Goal: Task Accomplishment & Management: Manage account settings

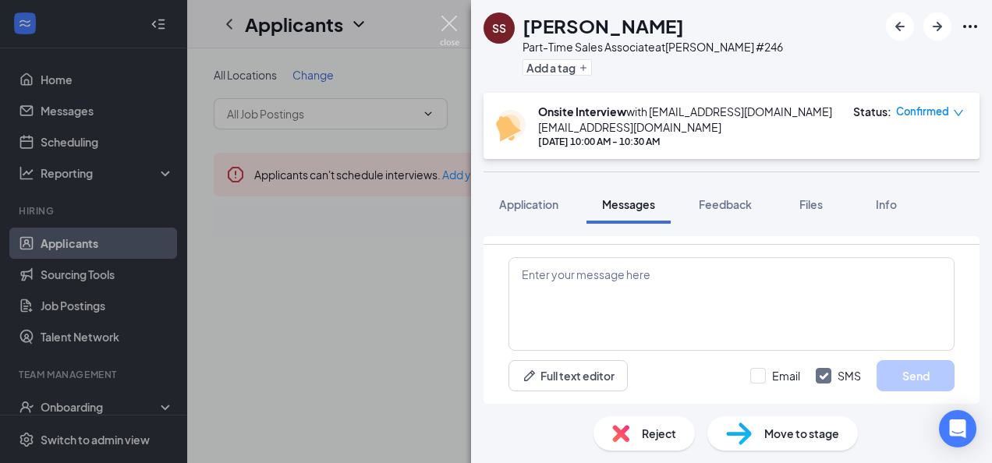
click at [449, 24] on img at bounding box center [449, 31] width 19 height 30
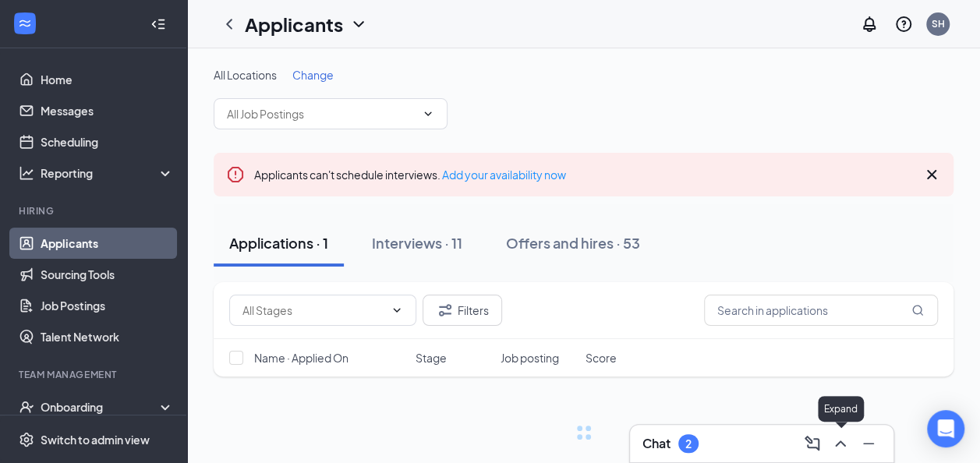
click at [838, 450] on icon "ChevronUp" at bounding box center [840, 443] width 19 height 19
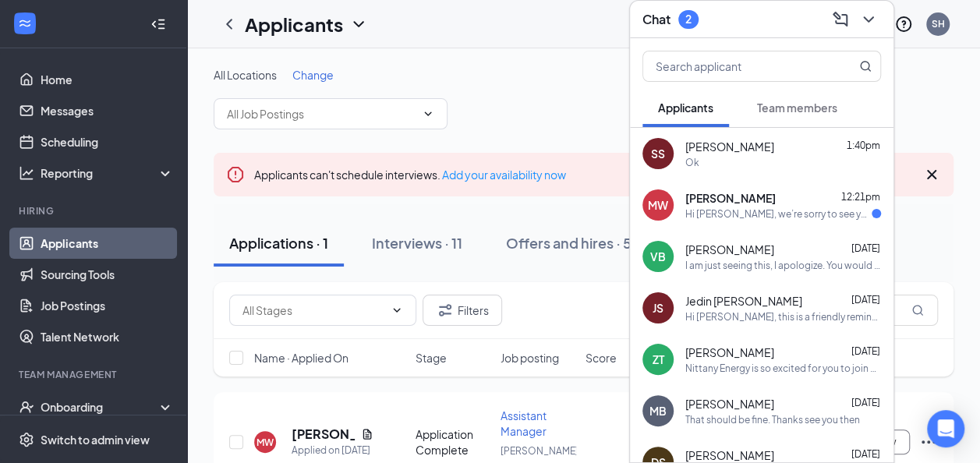
click at [735, 158] on div "Ok" at bounding box center [784, 162] width 196 height 13
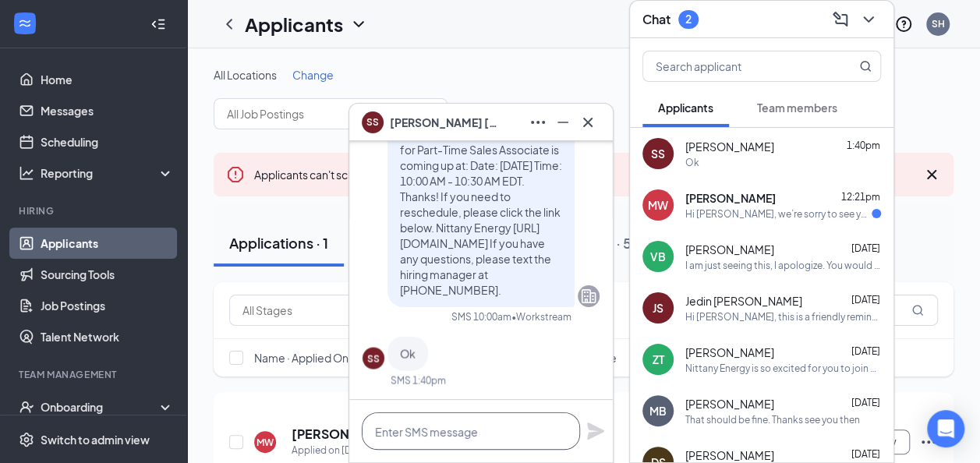
click at [409, 427] on textarea at bounding box center [471, 431] width 218 height 37
type textarea "T"
click at [409, 425] on textarea at bounding box center [471, 431] width 218 height 37
type textarea "This will be with Store Manager"
click at [599, 434] on icon "Plane" at bounding box center [595, 431] width 17 height 17
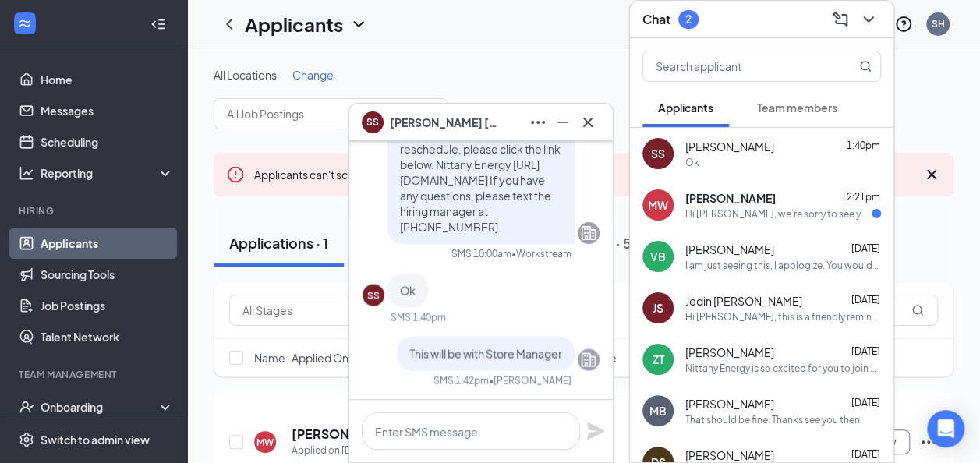
click at [728, 208] on div "Hi Megan, we’re sorry to see you go! Your meeting with Nittany Energy for Assis…" at bounding box center [779, 213] width 186 height 13
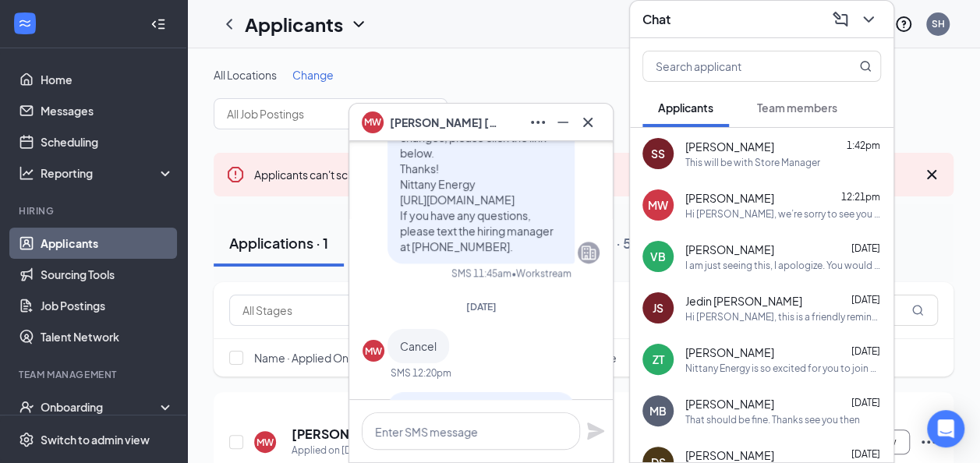
scroll to position [-218, 0]
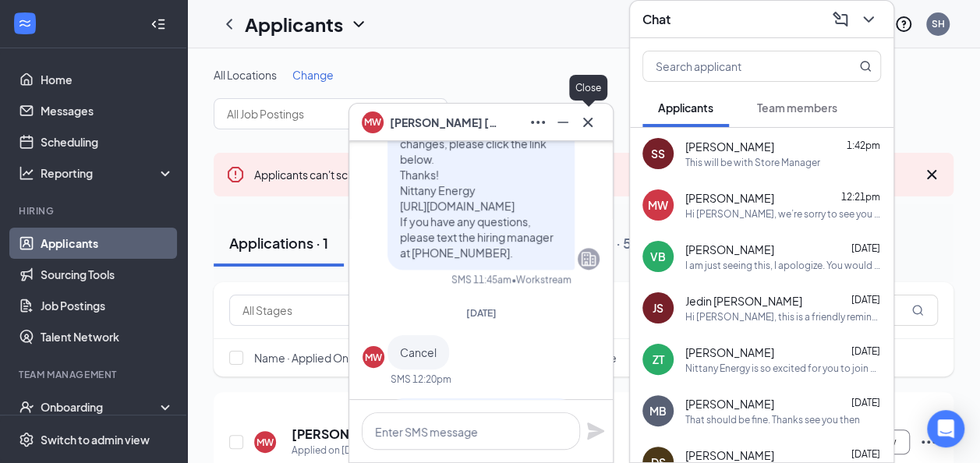
click at [589, 122] on icon "Cross" at bounding box center [587, 121] width 9 height 9
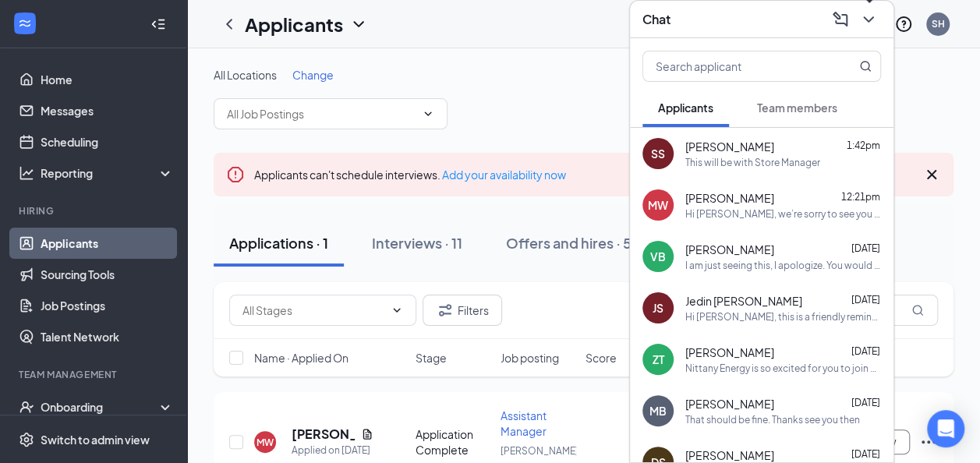
click at [869, 13] on icon "ChevronDown" at bounding box center [868, 19] width 19 height 19
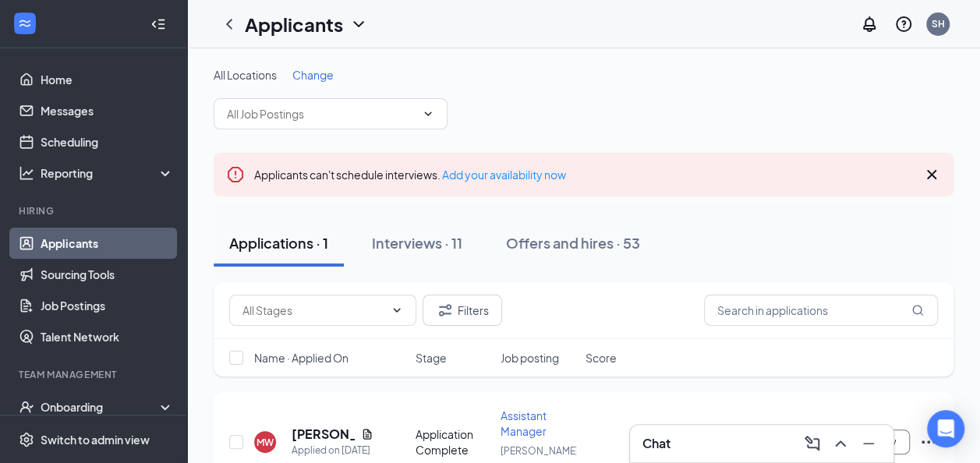
scroll to position [69, 0]
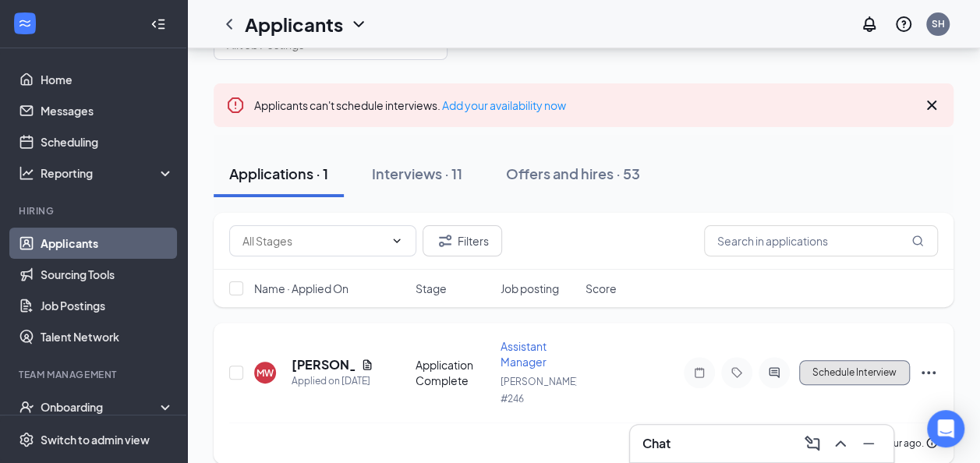
click at [831, 364] on button "Schedule Interview" at bounding box center [854, 372] width 111 height 25
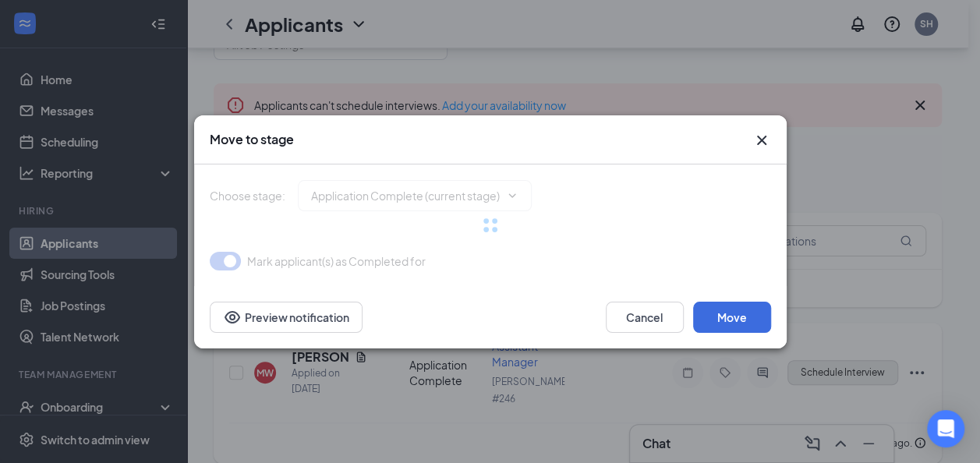
type input "Onsite Interview (next stage)"
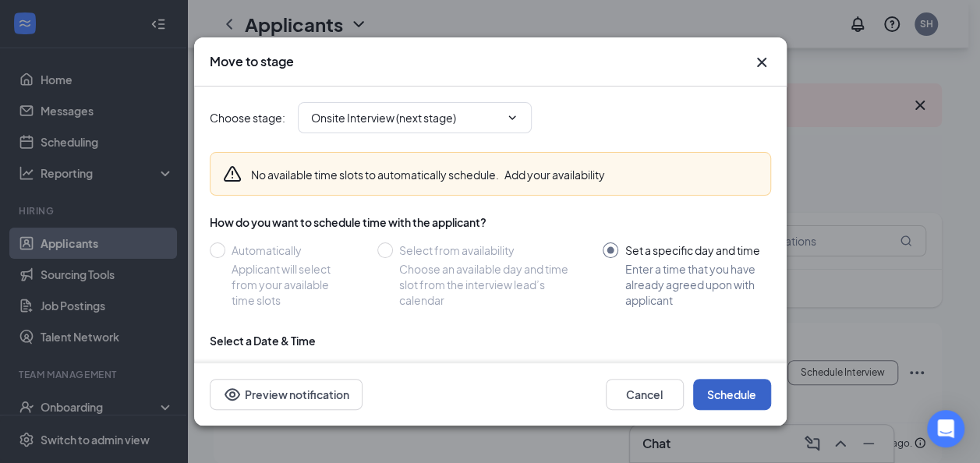
click at [728, 391] on button "Schedule" at bounding box center [732, 394] width 78 height 31
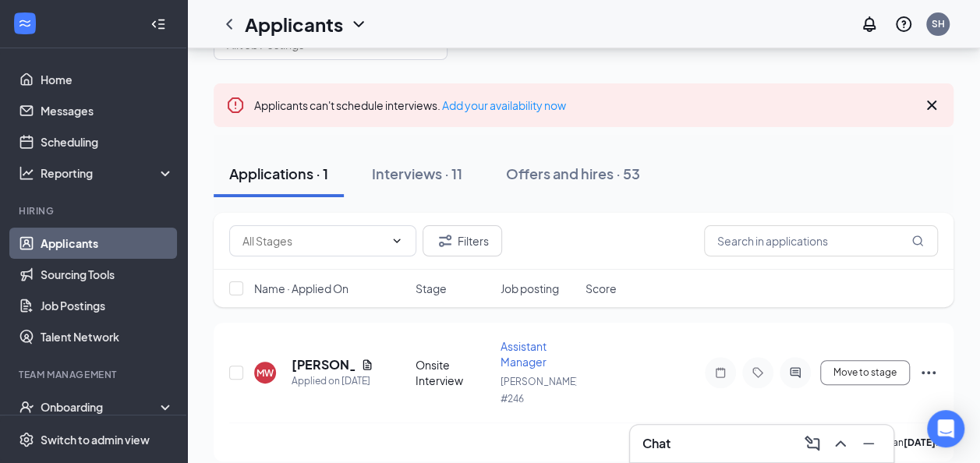
scroll to position [67, 0]
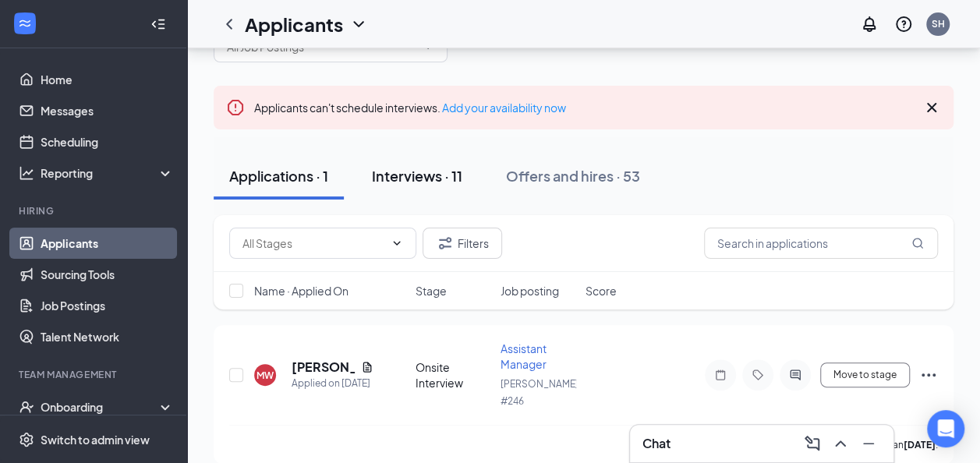
click at [409, 176] on div "Interviews · 11" at bounding box center [417, 175] width 90 height 19
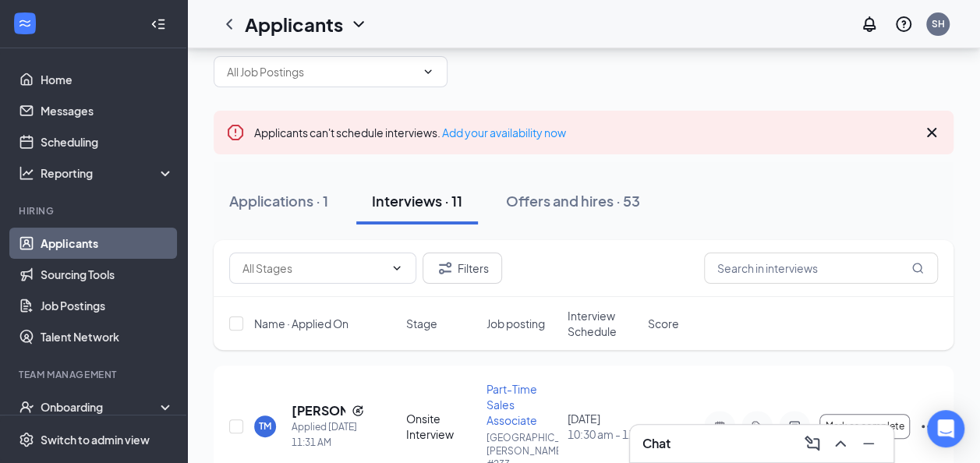
scroll to position [67, 0]
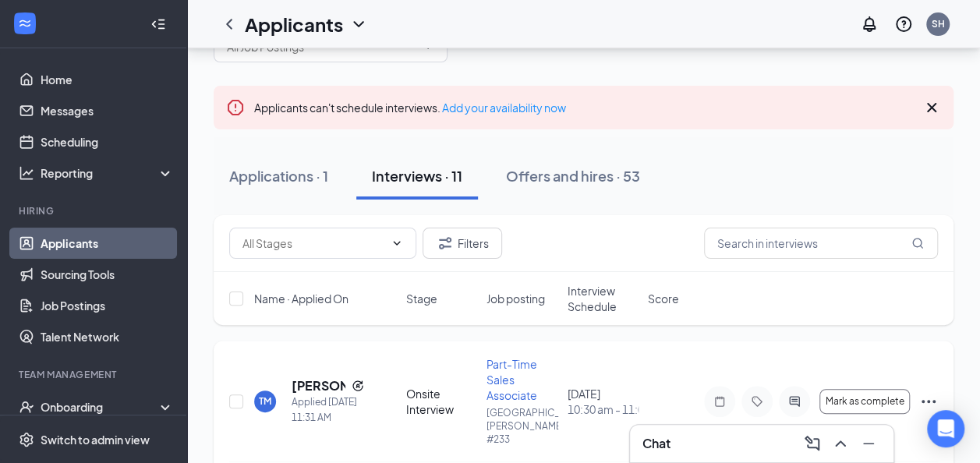
click at [923, 400] on icon "Ellipses" at bounding box center [929, 401] width 14 height 3
click at [934, 395] on icon "Ellipses" at bounding box center [928, 401] width 19 height 19
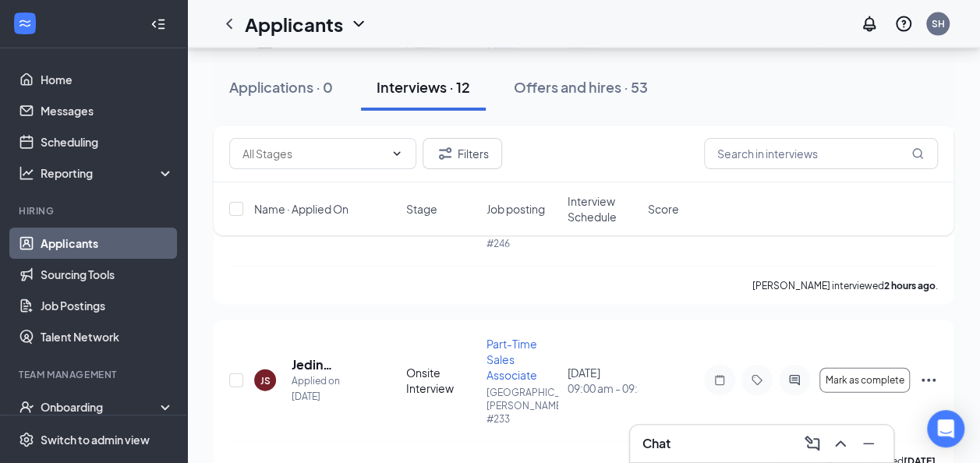
scroll to position [1706, 0]
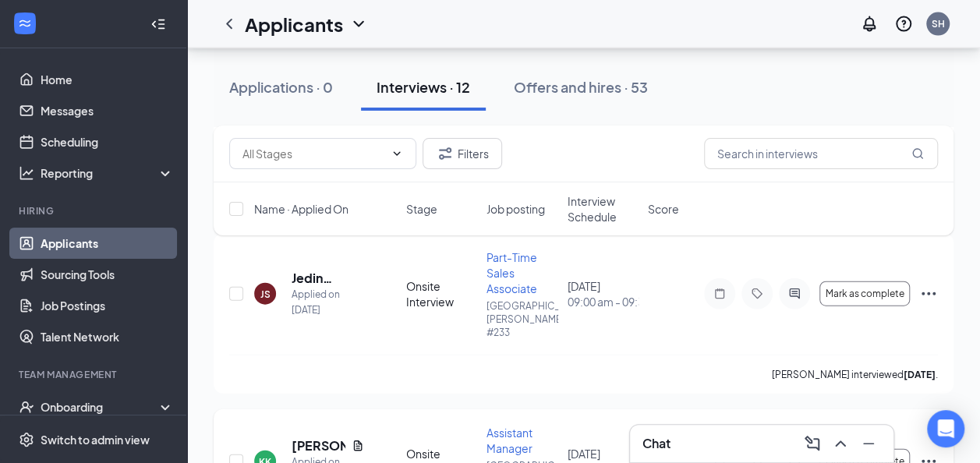
click at [931, 452] on icon "Ellipses" at bounding box center [928, 461] width 19 height 19
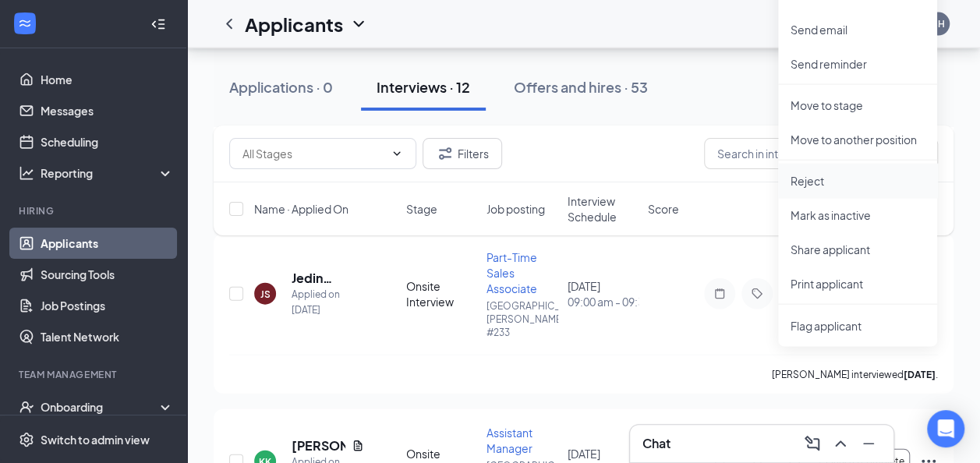
click at [829, 172] on li "Reject" at bounding box center [857, 181] width 159 height 34
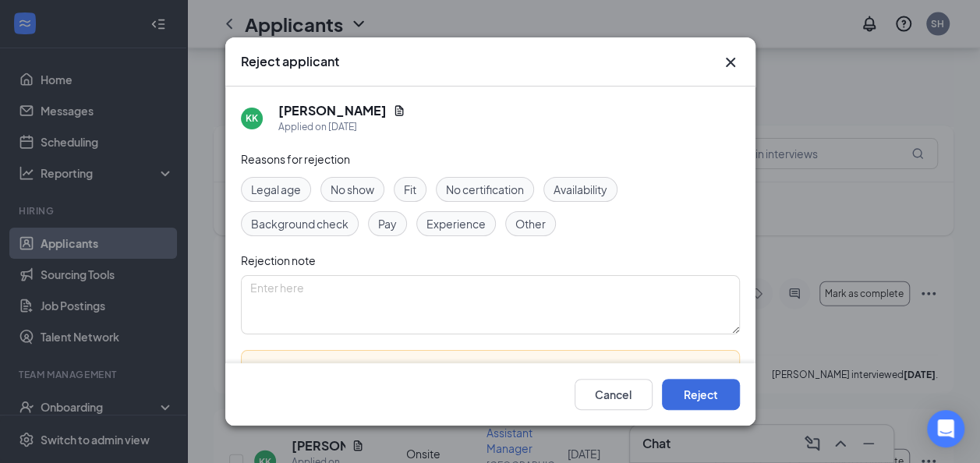
click at [338, 184] on span "No show" at bounding box center [353, 189] width 44 height 17
click at [689, 400] on button "Reject" at bounding box center [701, 394] width 78 height 31
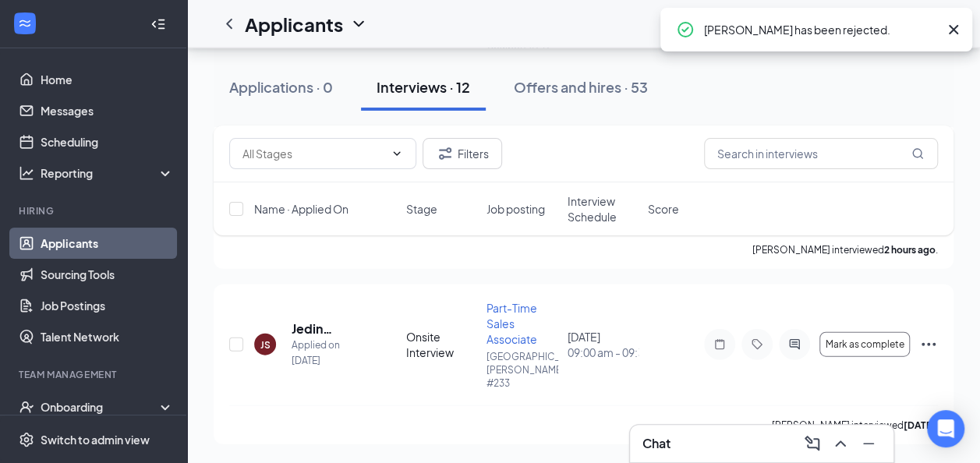
scroll to position [1560, 0]
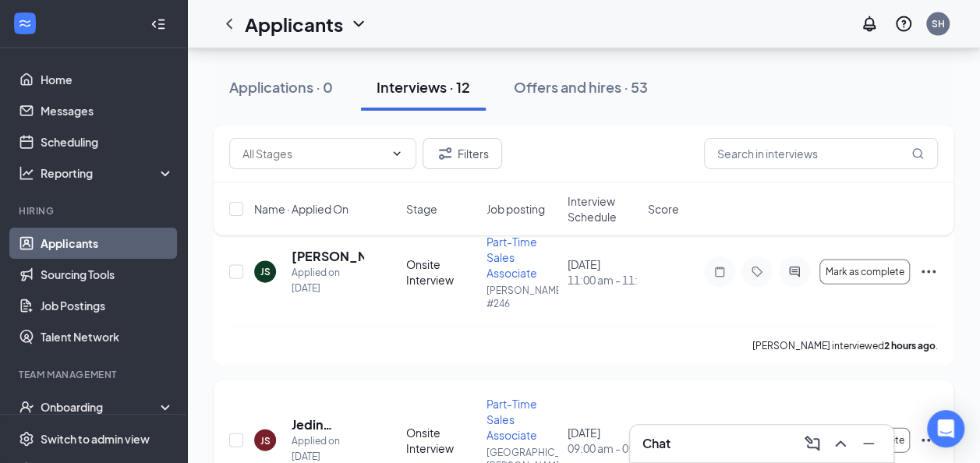
click at [930, 431] on icon "Ellipses" at bounding box center [928, 440] width 19 height 19
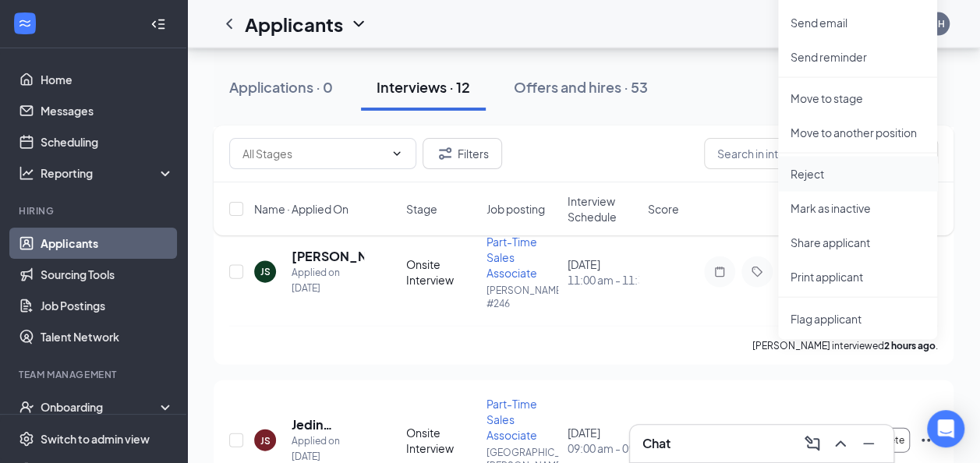
click at [872, 173] on p "Reject" at bounding box center [858, 174] width 134 height 16
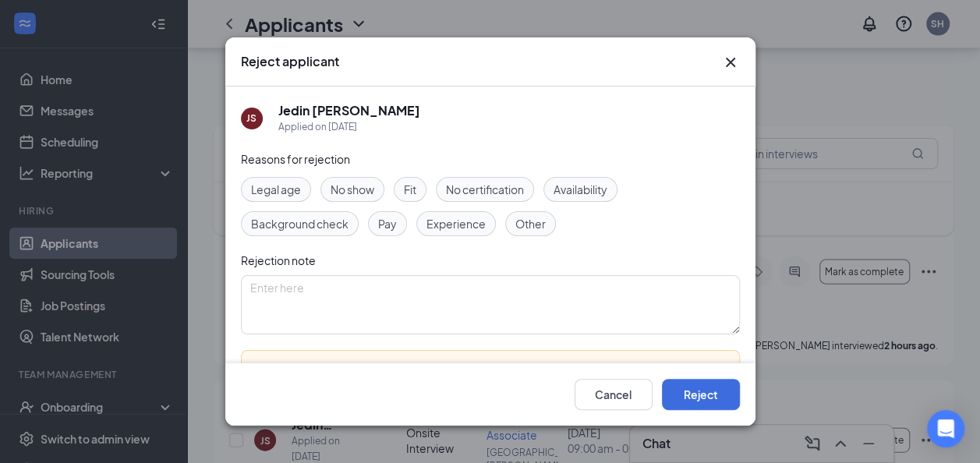
click at [344, 189] on span "No show" at bounding box center [353, 189] width 44 height 17
click at [695, 399] on button "Reject" at bounding box center [701, 394] width 78 height 31
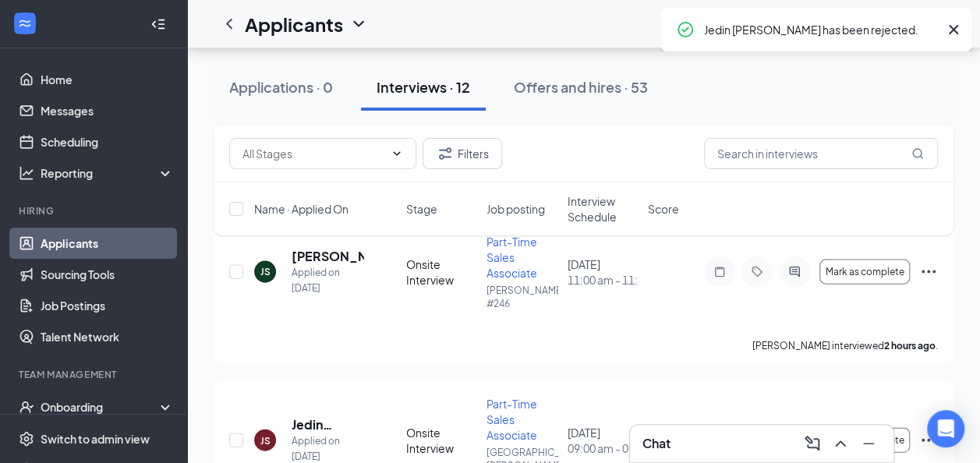
click at [695, 399] on div "JS Jedin Sones Applied on Sep 2 Onsite Interview Part-Time Sales Associate Osce…" at bounding box center [583, 448] width 709 height 105
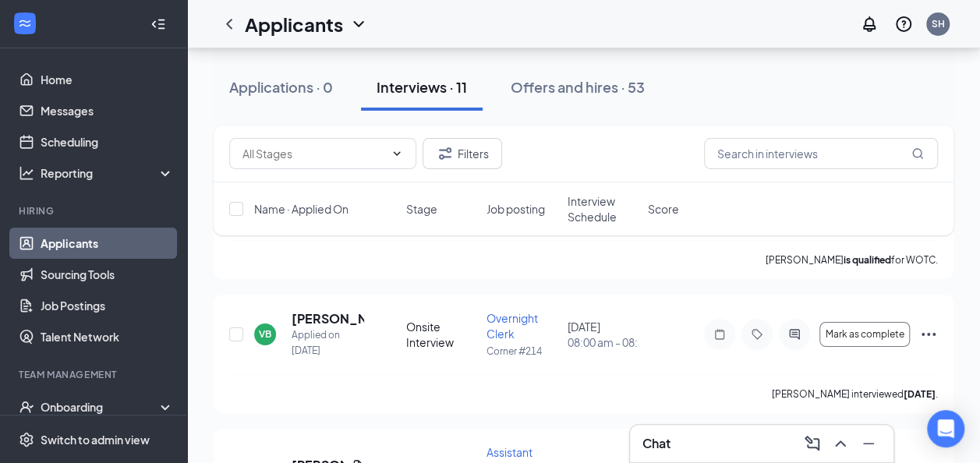
scroll to position [2553, 0]
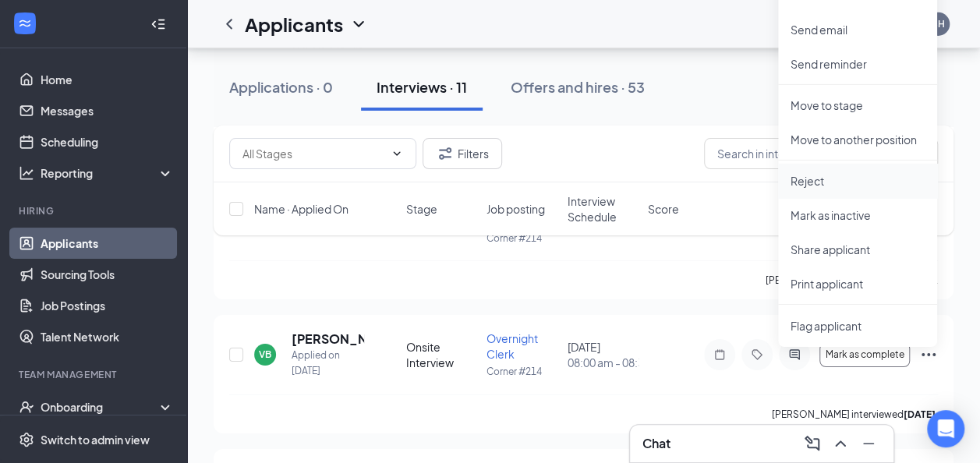
click at [822, 187] on p "Reject" at bounding box center [858, 181] width 134 height 16
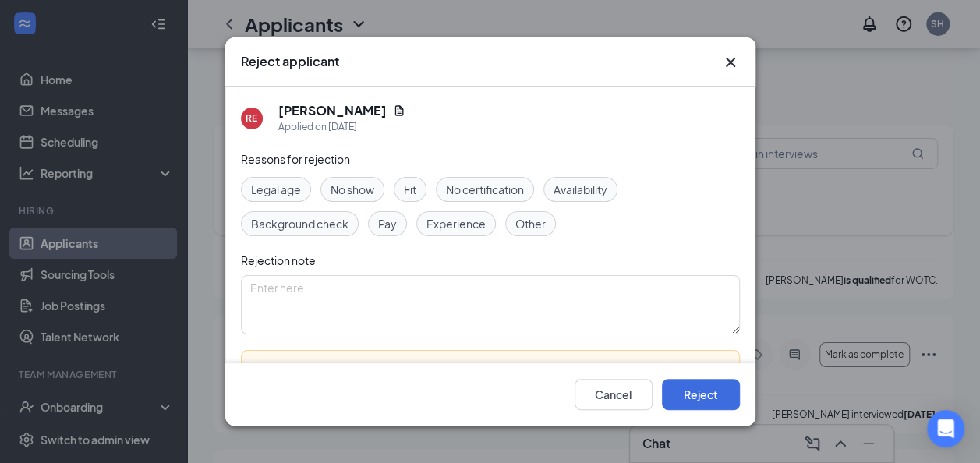
click at [374, 200] on div "No show" at bounding box center [353, 189] width 64 height 25
click at [683, 402] on button "Reject" at bounding box center [701, 394] width 78 height 31
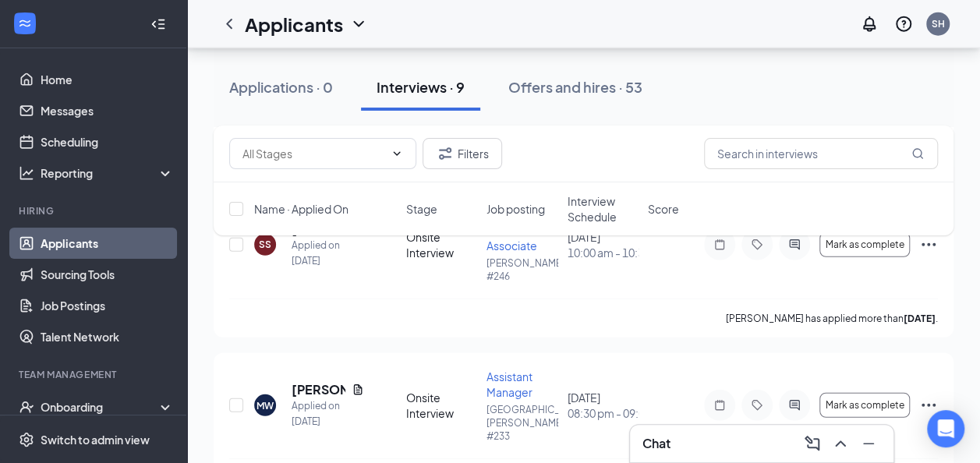
scroll to position [1903, 0]
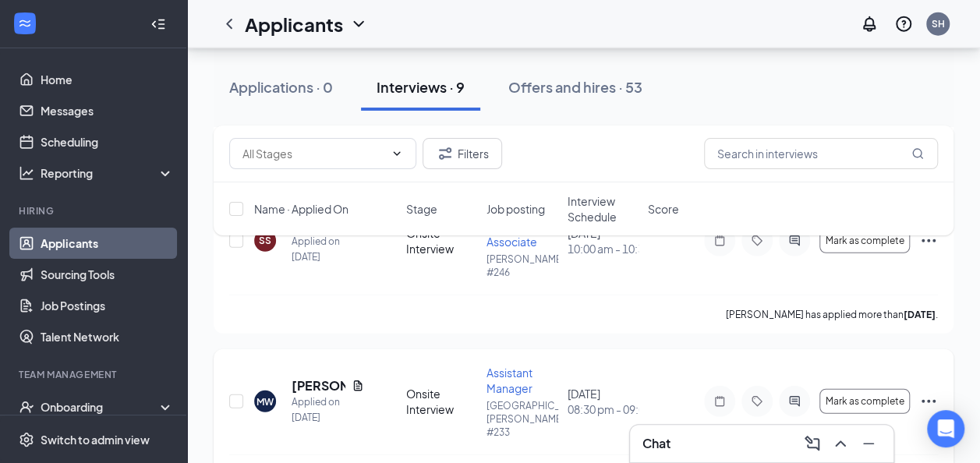
click at [930, 392] on icon "Ellipses" at bounding box center [928, 401] width 19 height 19
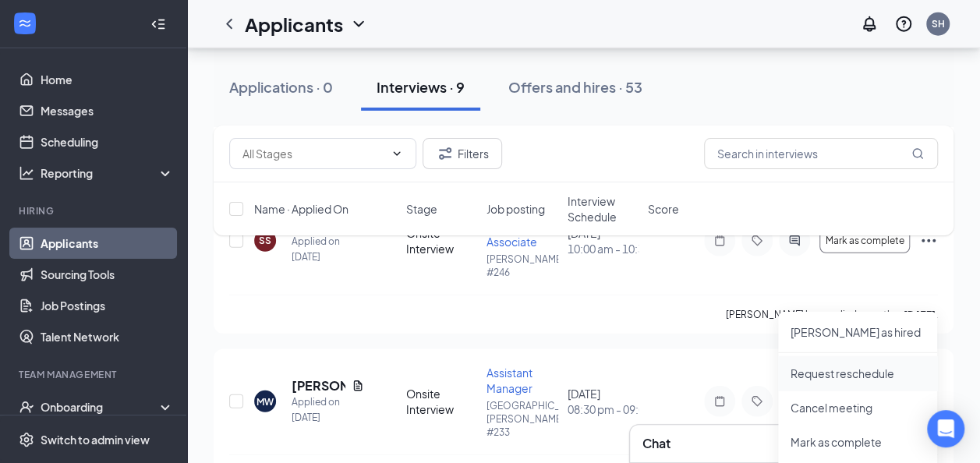
click at [861, 377] on p "Request reschedule" at bounding box center [858, 374] width 134 height 16
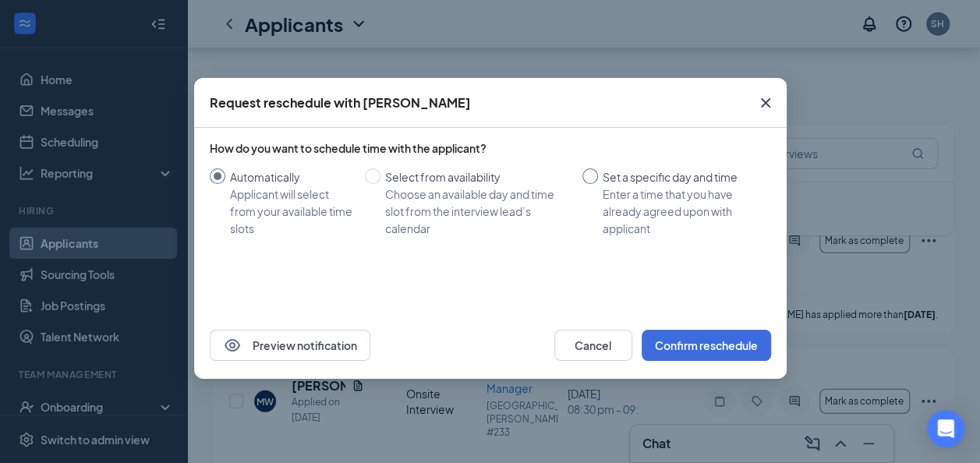
click at [594, 176] on input "Set a specific day and time Enter a time that you have already agreed upon with…" at bounding box center [591, 176] width 16 height 16
radio input "true"
radio input "false"
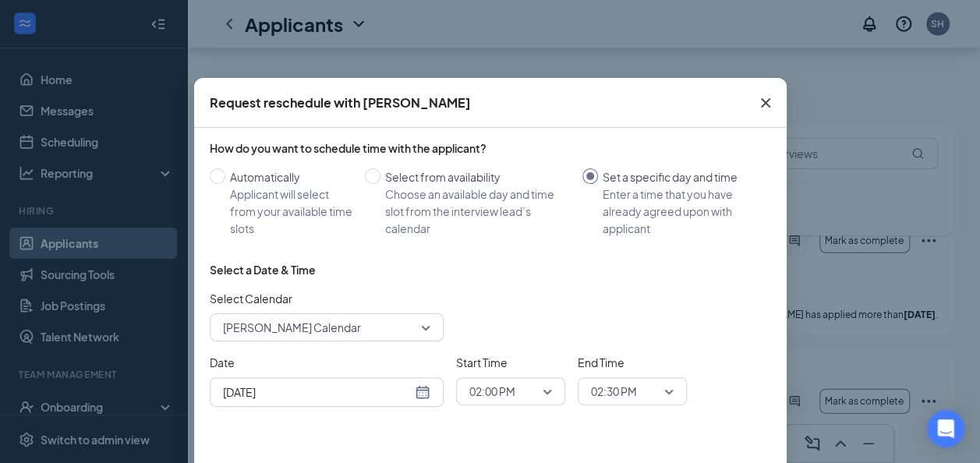
click at [420, 335] on span "Sara Hummel's Calendar" at bounding box center [326, 327] width 207 height 23
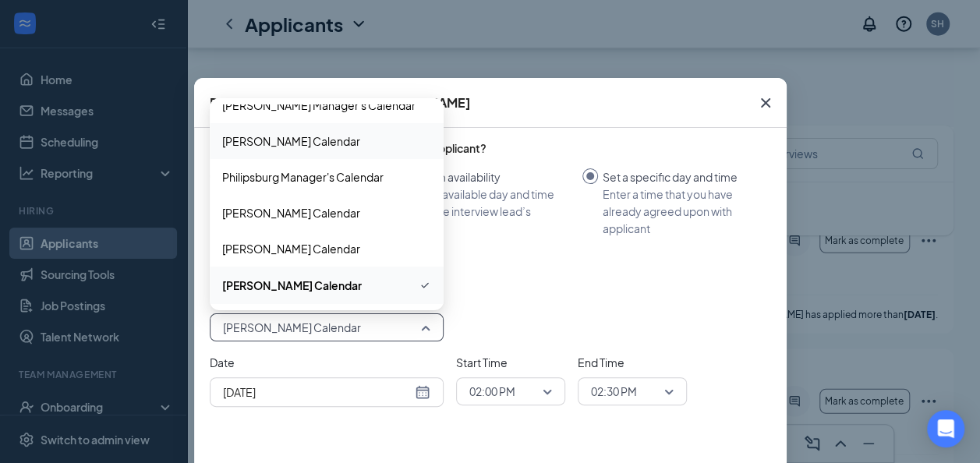
scroll to position [883, 0]
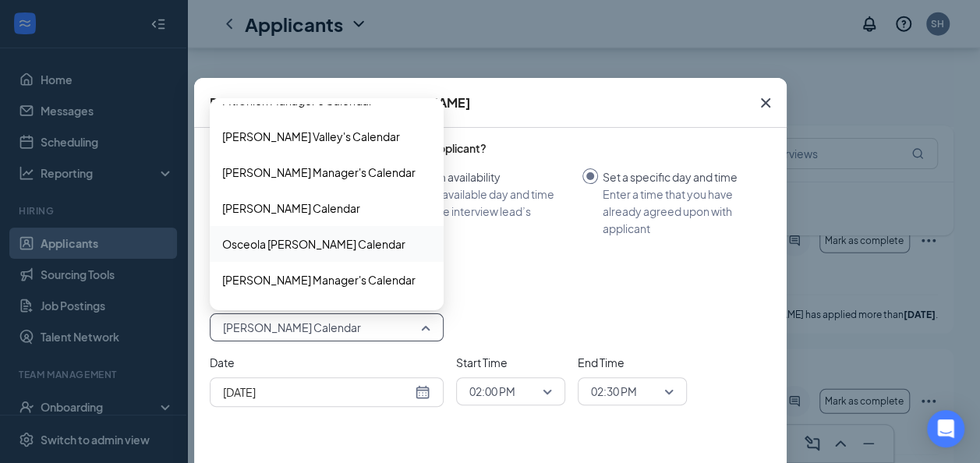
click at [345, 248] on span "Osceola Mills's Calendar" at bounding box center [326, 244] width 209 height 17
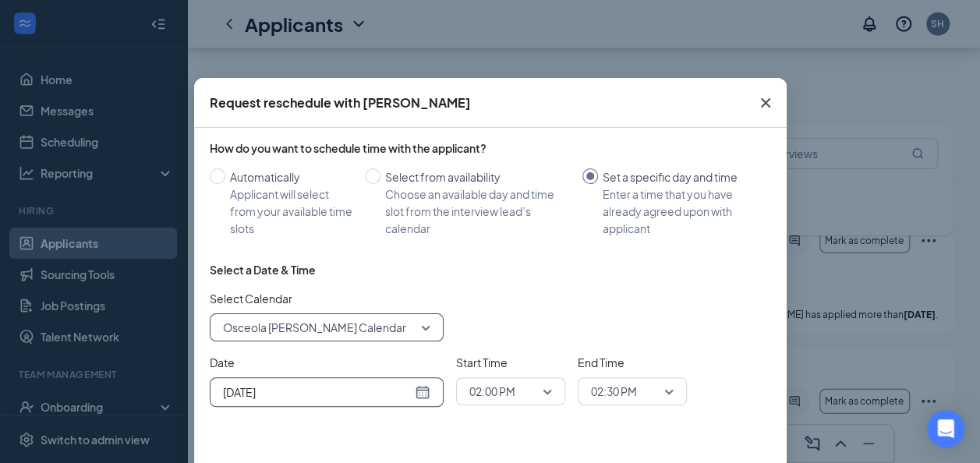
click at [421, 388] on div "Sep 15, 2025" at bounding box center [326, 392] width 207 height 17
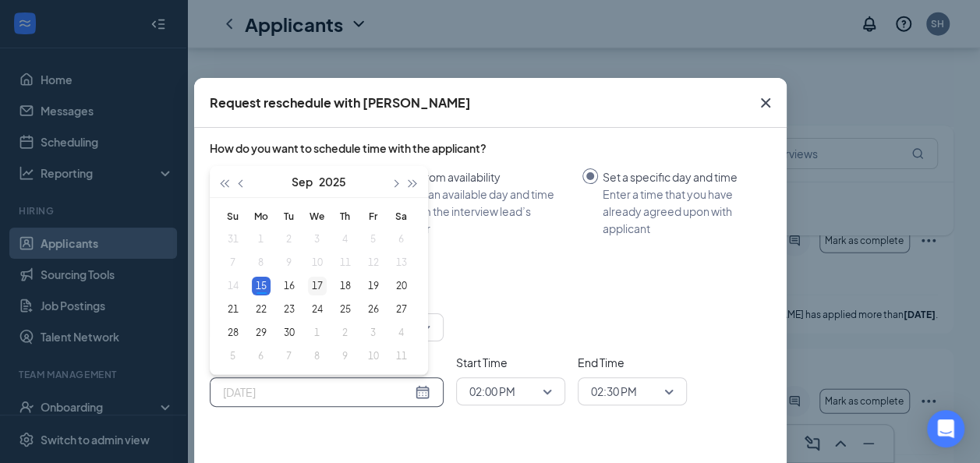
type input "Sep 17, 2025"
click at [310, 285] on div "17" at bounding box center [317, 286] width 19 height 19
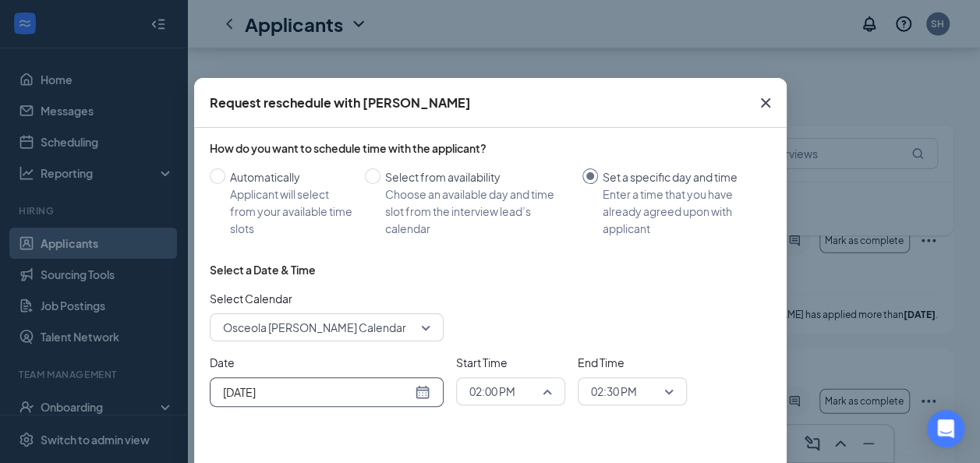
click at [508, 388] on span "02:00 PM" at bounding box center [492, 391] width 46 height 23
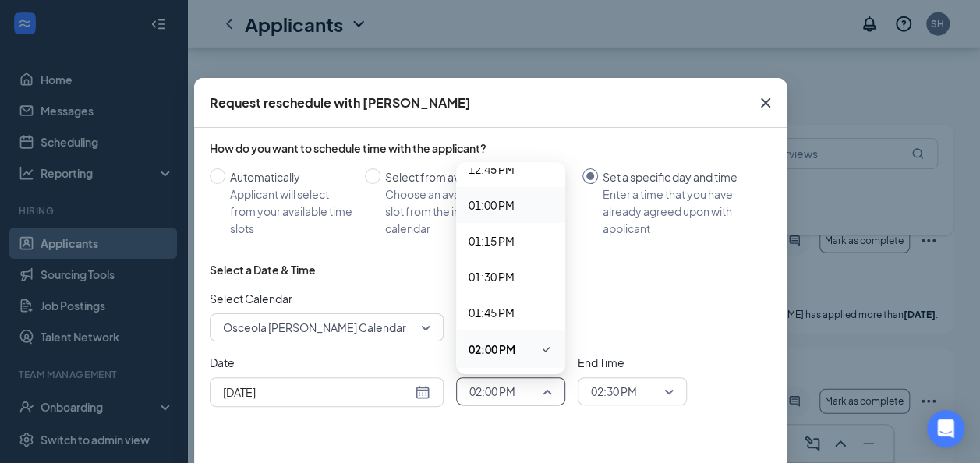
click at [498, 207] on span "01:00 PM" at bounding box center [492, 205] width 46 height 17
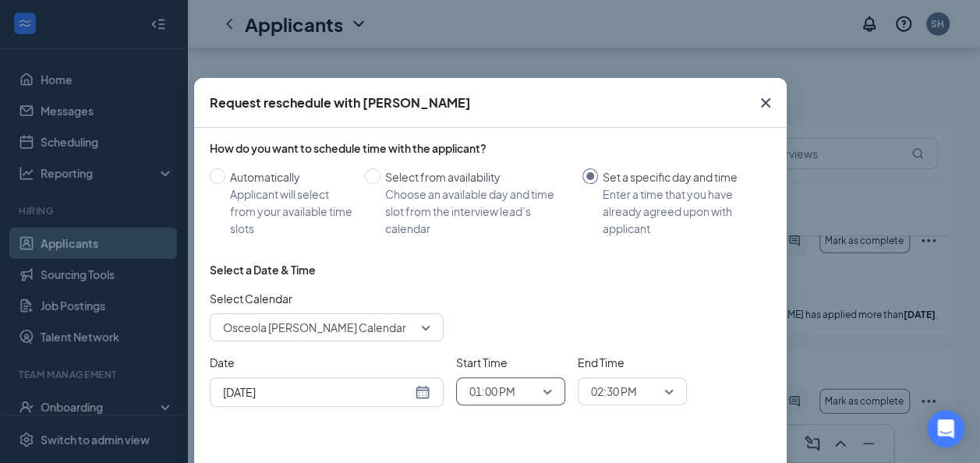
click at [635, 394] on span "02:30 PM" at bounding box center [625, 391] width 69 height 23
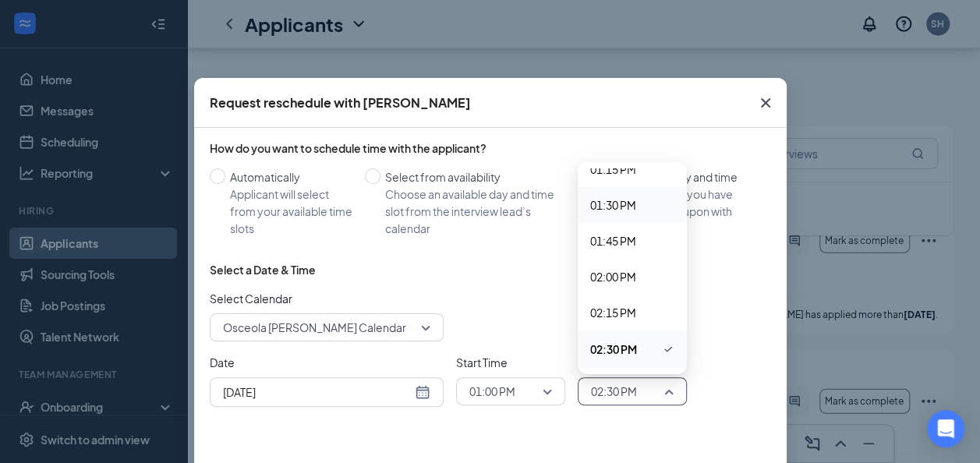
click at [642, 204] on span "01:30 PM" at bounding box center [632, 205] width 84 height 17
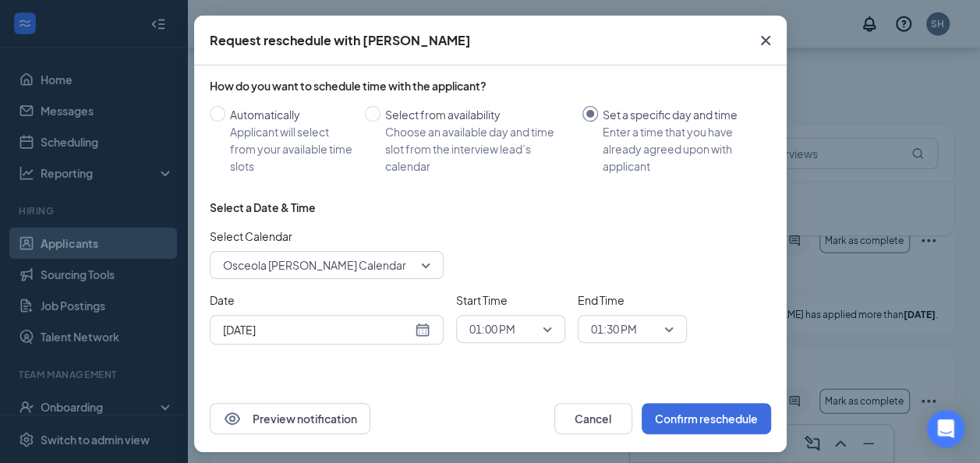
scroll to position [64, 0]
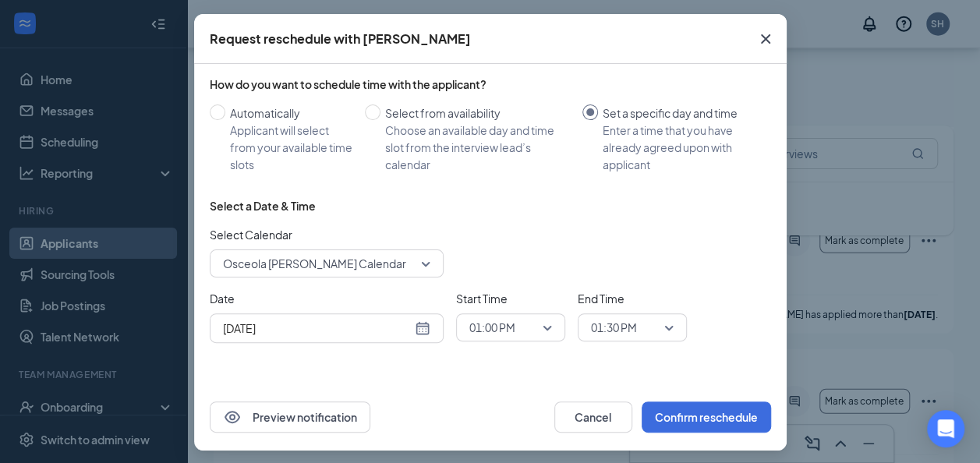
click at [532, 326] on span "01:00 PM" at bounding box center [510, 327] width 83 height 23
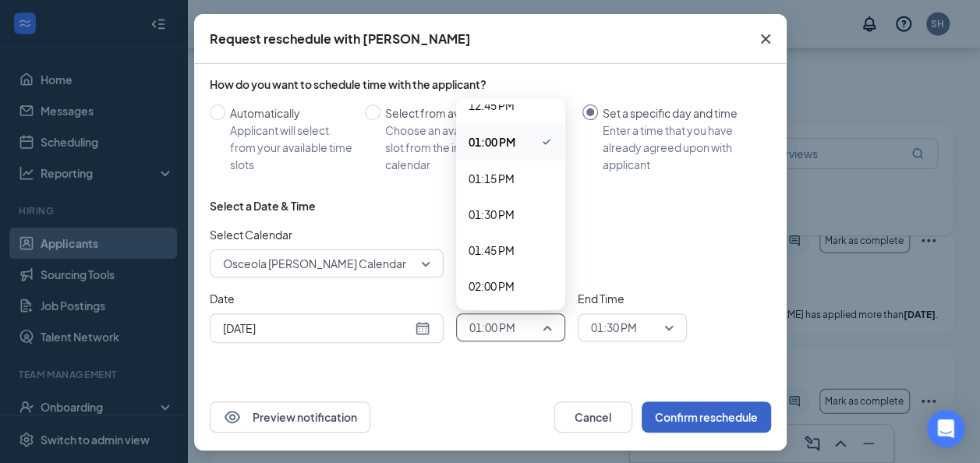
click at [682, 418] on button "Confirm reschedule" at bounding box center [706, 417] width 129 height 31
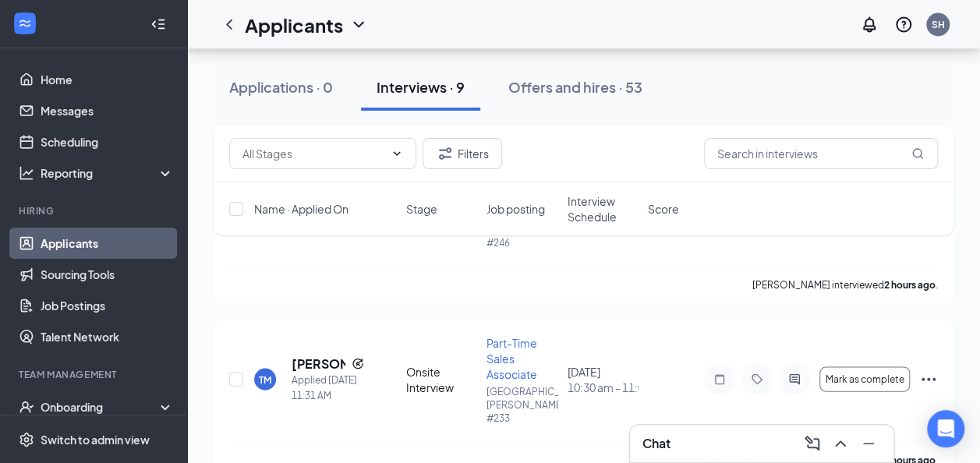
scroll to position [1451, 0]
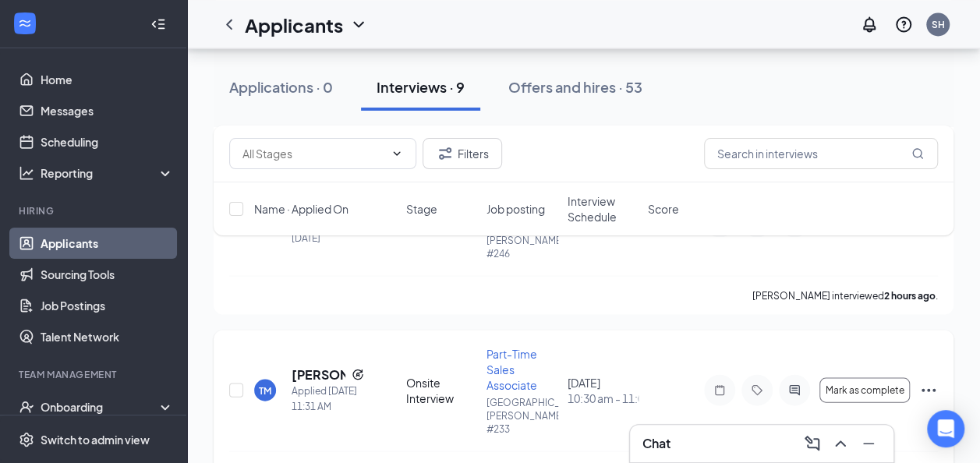
click at [927, 381] on icon "Ellipses" at bounding box center [928, 390] width 19 height 19
click at [835, 382] on p "Request reschedule" at bounding box center [858, 389] width 134 height 16
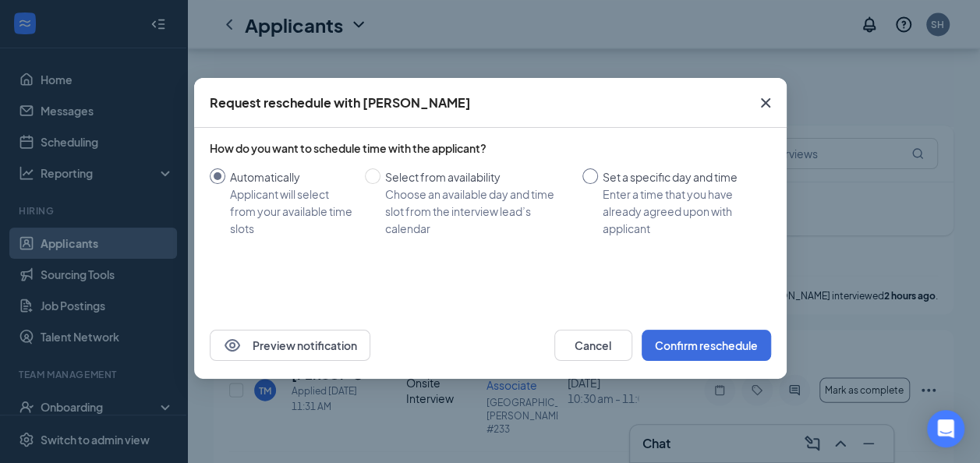
click at [590, 173] on input "Set a specific day and time Enter a time that you have already agreed upon with…" at bounding box center [591, 176] width 16 height 16
radio input "true"
radio input "false"
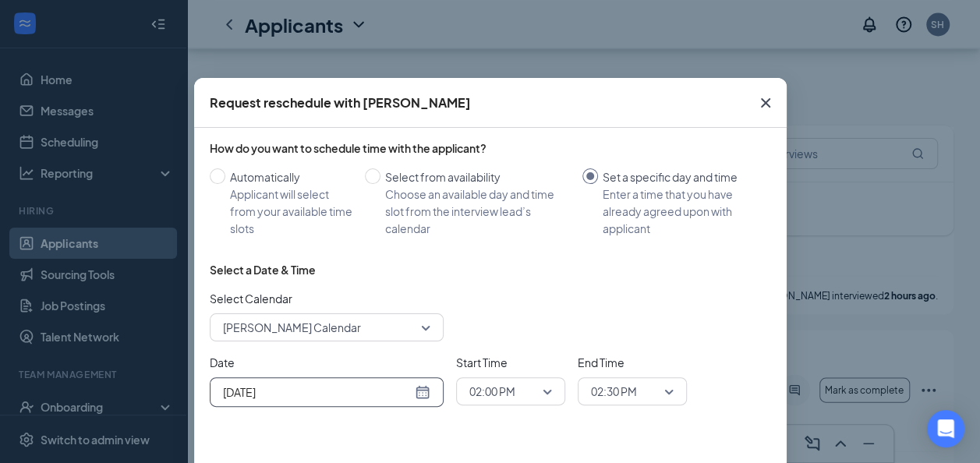
click at [418, 386] on div "Sep 15, 2025" at bounding box center [326, 392] width 207 height 17
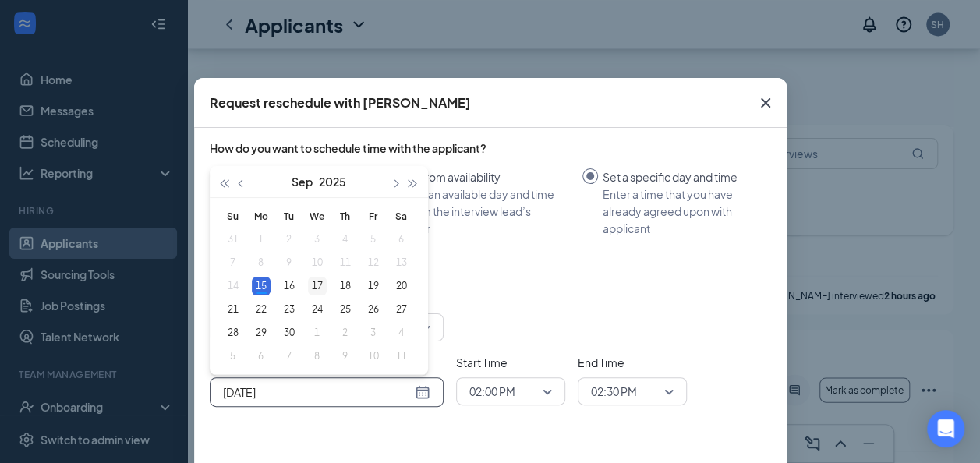
type input "Sep 17, 2025"
click at [314, 284] on div "17" at bounding box center [317, 286] width 19 height 19
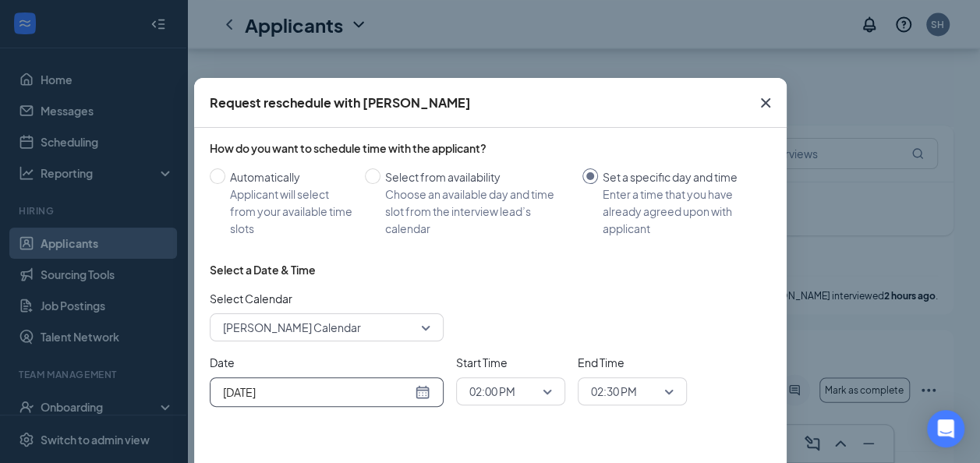
click at [508, 385] on span "02:00 PM" at bounding box center [492, 391] width 46 height 23
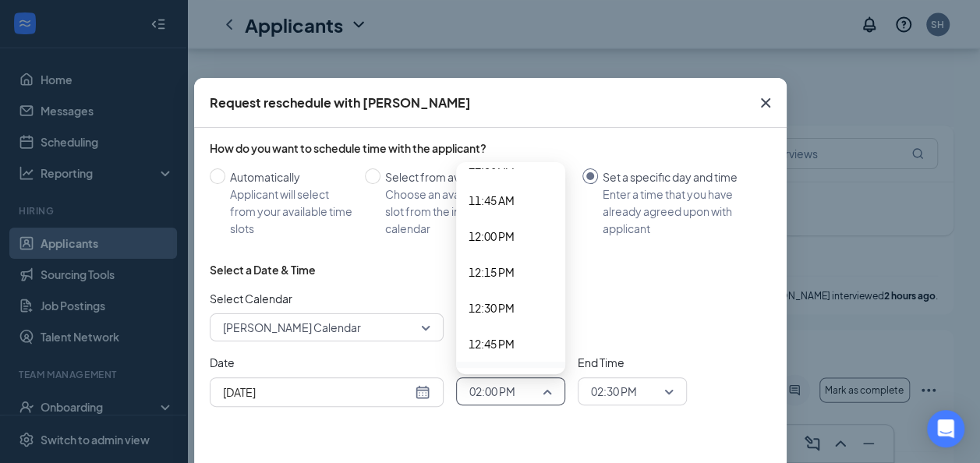
scroll to position [1497, 0]
click at [519, 186] on div "10:30 AM" at bounding box center [510, 196] width 109 height 36
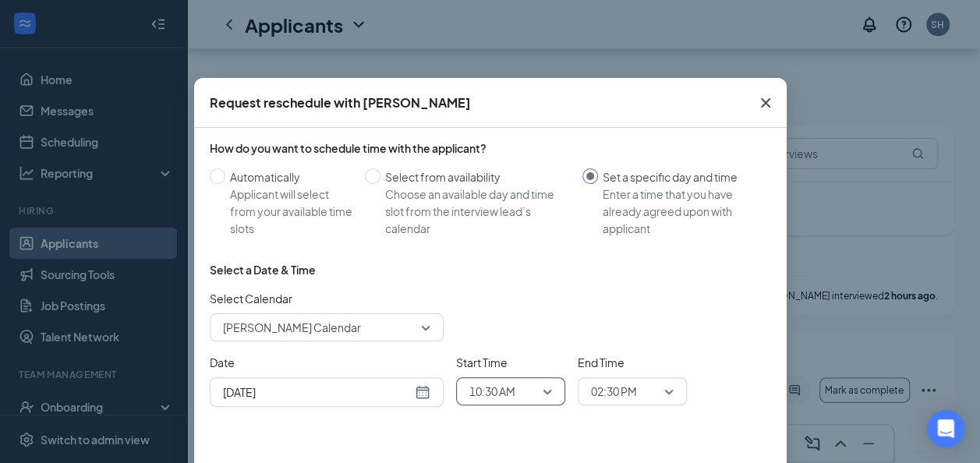
click at [618, 381] on span "02:30 PM" at bounding box center [614, 391] width 46 height 23
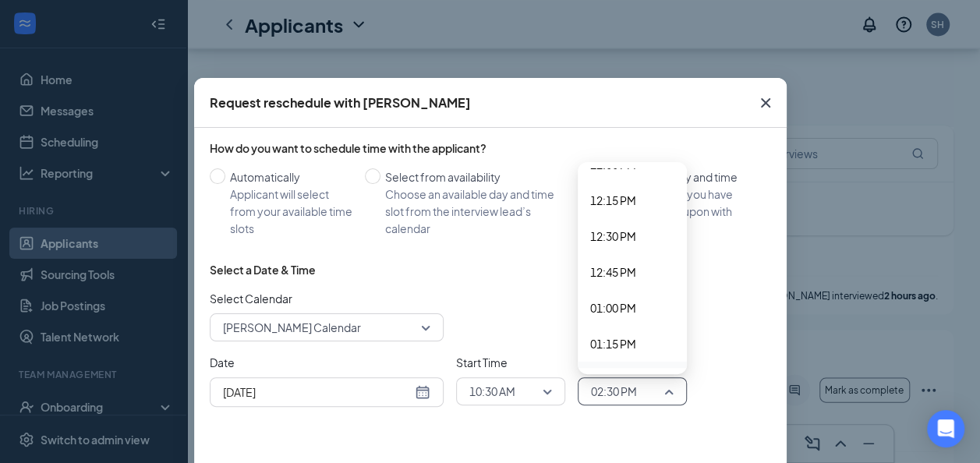
scroll to position [1569, 0]
click at [658, 184] on div "11:00 AM" at bounding box center [632, 196] width 109 height 36
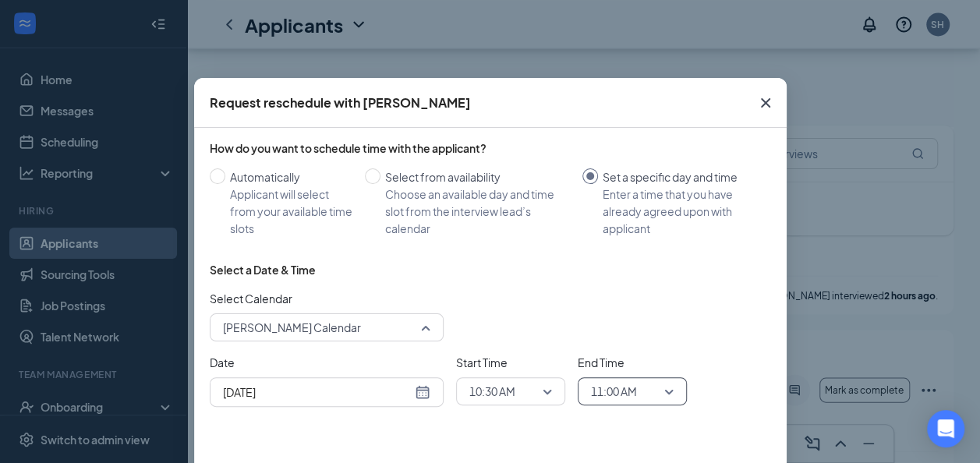
click at [419, 328] on span "Sara Hummel's Calendar" at bounding box center [326, 327] width 207 height 23
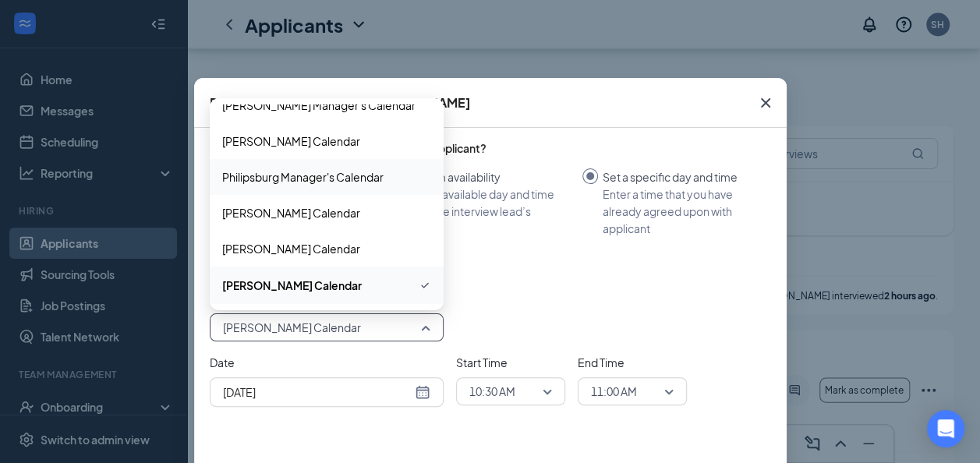
scroll to position [883, 0]
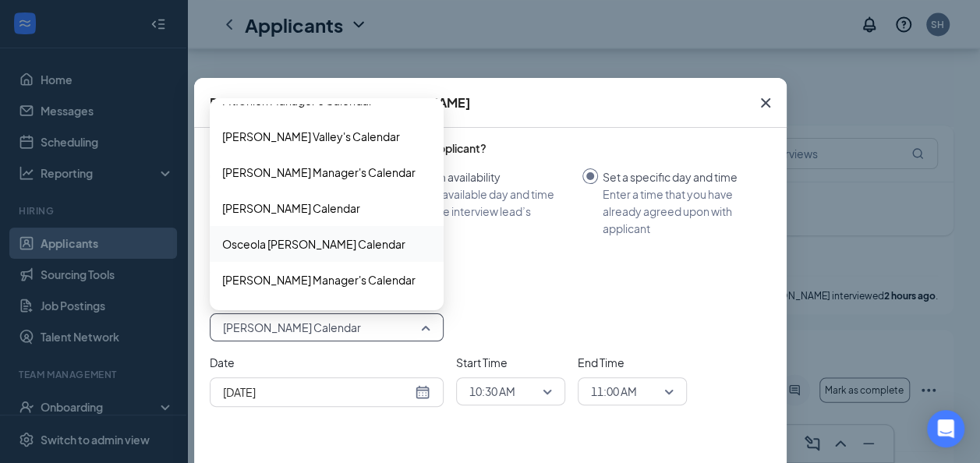
click at [333, 236] on span "Osceola Mills's Calendar" at bounding box center [313, 244] width 183 height 17
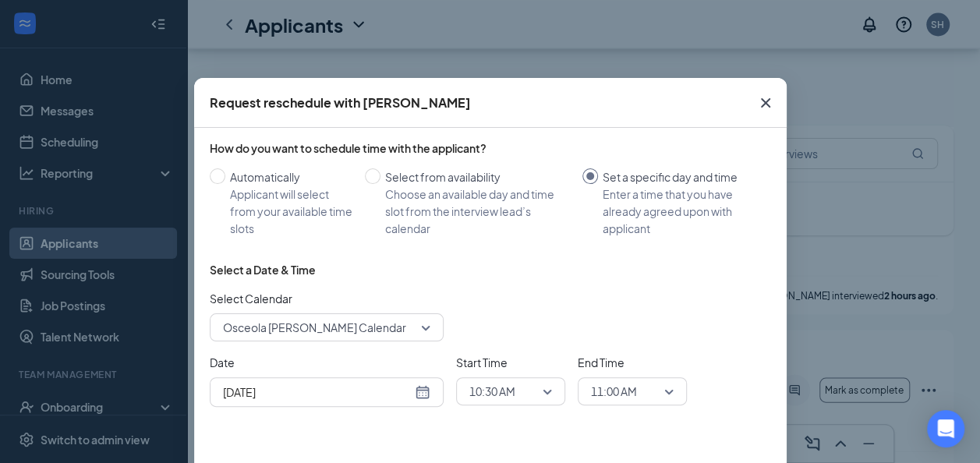
scroll to position [69, 0]
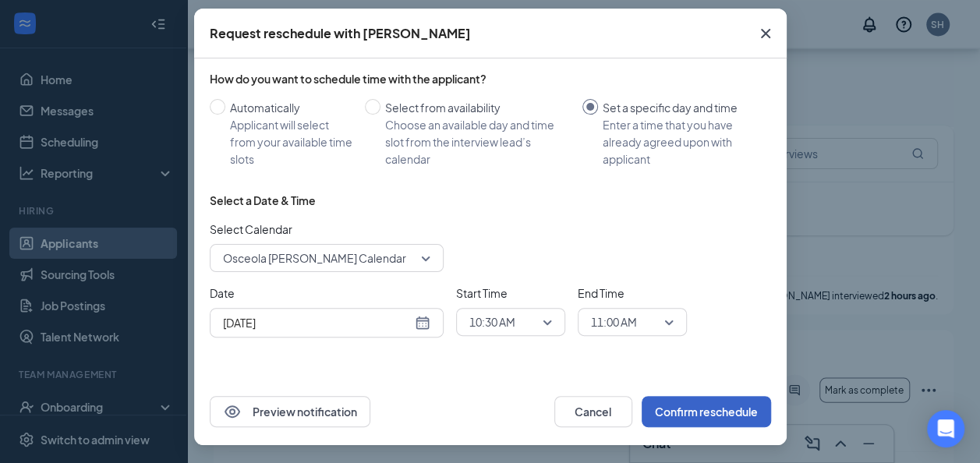
click at [717, 416] on button "Confirm reschedule" at bounding box center [706, 411] width 129 height 31
